Goal: Find specific page/section: Find specific page/section

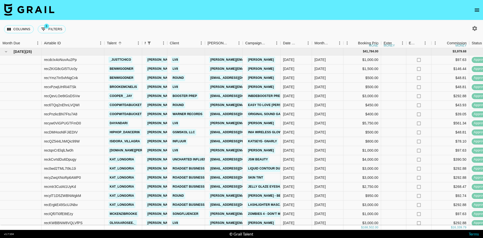
click at [476, 8] on icon "open drawer" at bounding box center [477, 10] width 6 height 6
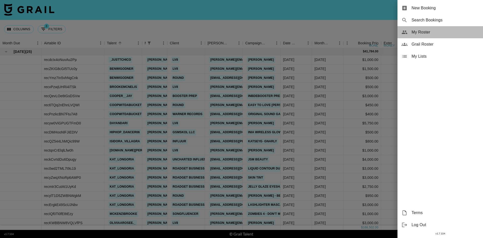
click at [428, 33] on span "My Roster" at bounding box center [444, 32] width 67 height 6
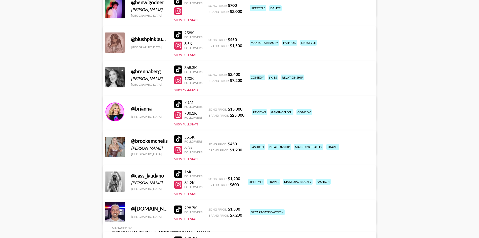
scroll to position [905, 0]
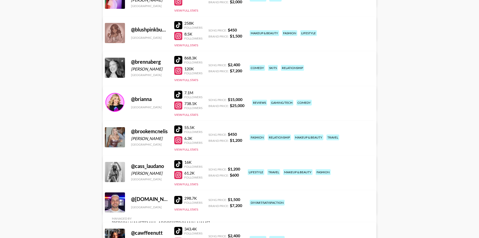
click at [178, 130] on div at bounding box center [178, 129] width 8 height 8
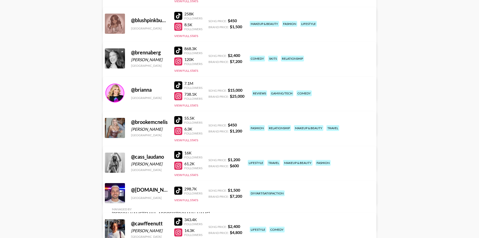
scroll to position [931, 0]
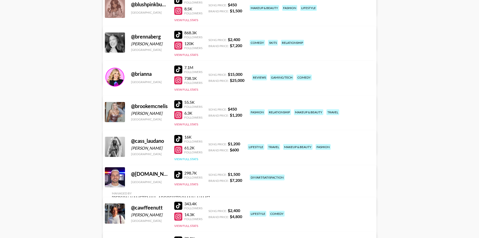
click at [190, 160] on button "View Full Stats" at bounding box center [186, 159] width 24 height 4
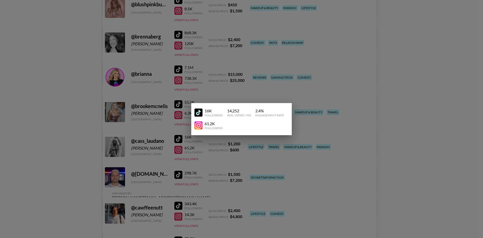
click at [136, 134] on div at bounding box center [241, 119] width 483 height 238
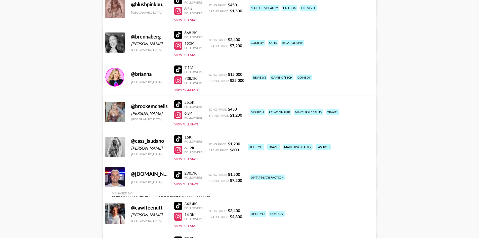
click at [176, 138] on div at bounding box center [178, 139] width 8 height 8
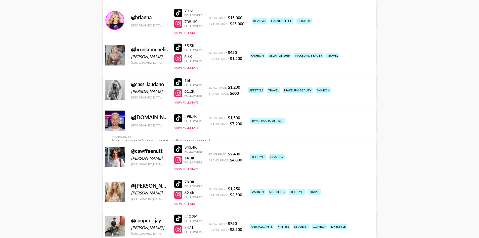
scroll to position [1006, 0]
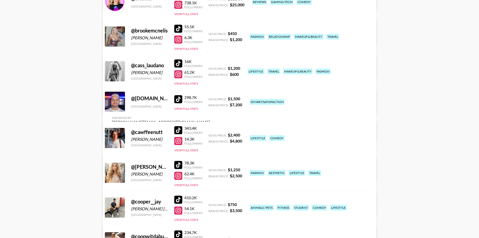
click at [179, 164] on div at bounding box center [178, 165] width 8 height 8
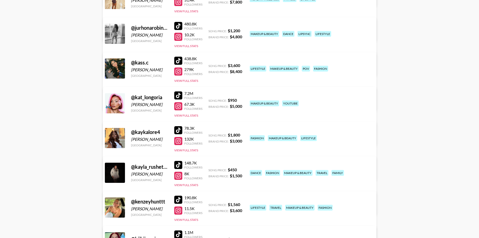
scroll to position [2063, 0]
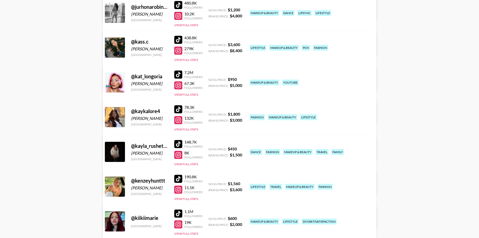
click at [178, 110] on div at bounding box center [178, 109] width 8 height 8
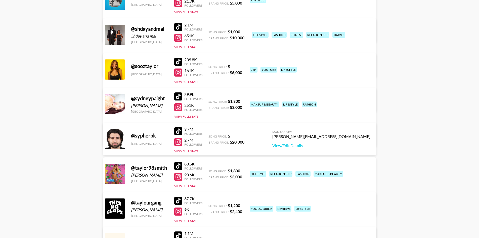
scroll to position [2968, 0]
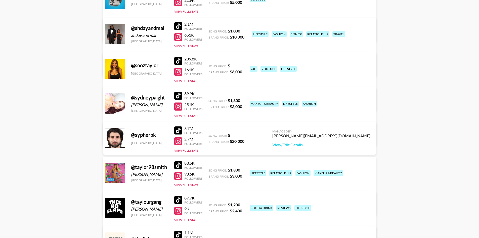
click at [177, 95] on div at bounding box center [178, 96] width 8 height 8
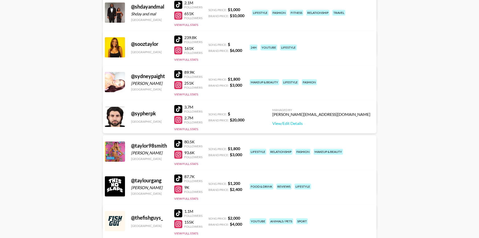
scroll to position [2993, 0]
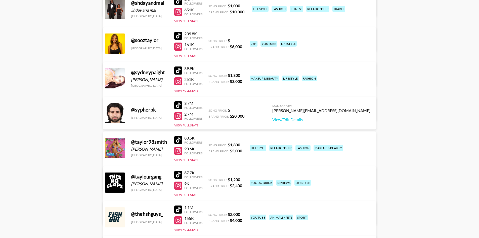
click at [179, 137] on div at bounding box center [178, 140] width 8 height 8
click at [195, 160] on button "View Full Stats" at bounding box center [186, 160] width 24 height 4
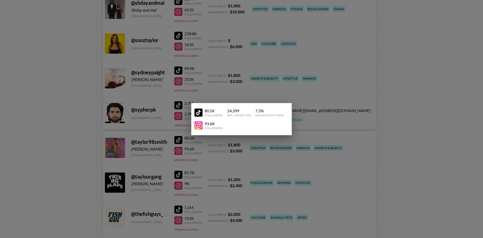
click at [167, 153] on div at bounding box center [241, 119] width 483 height 238
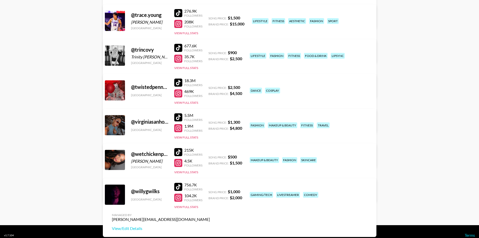
scroll to position [3295, 0]
